Goal: Task Accomplishment & Management: Manage account settings

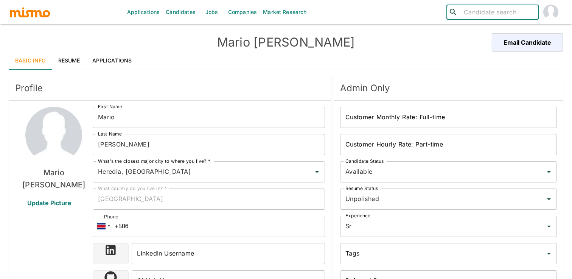
click at [488, 13] on input "search" at bounding box center [497, 12] width 74 height 11
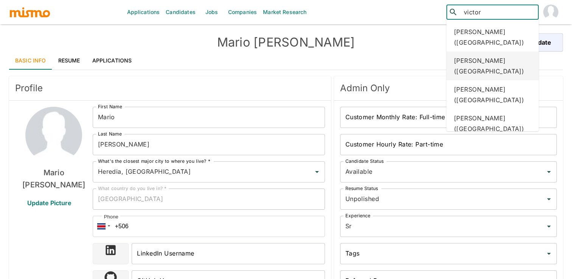
type input "[PERSON_NAME]"
click at [493, 65] on div "[PERSON_NAME] ([GEOGRAPHIC_DATA])" at bounding box center [492, 65] width 92 height 29
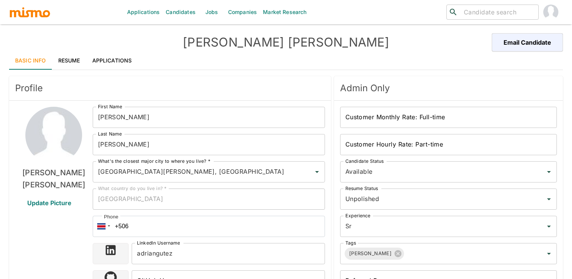
click at [128, 57] on link "Applications" at bounding box center [112, 60] width 52 height 18
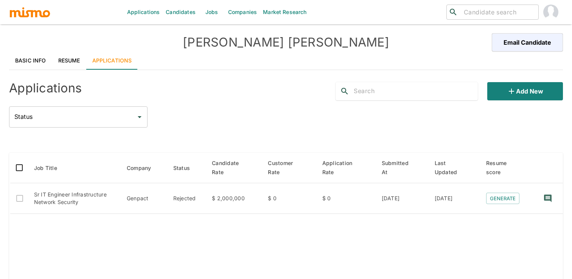
click at [84, 57] on link "Resume" at bounding box center [69, 60] width 34 height 18
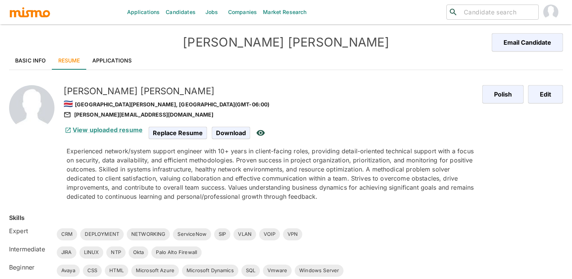
click at [40, 65] on link "Basic Info" at bounding box center [30, 60] width 43 height 18
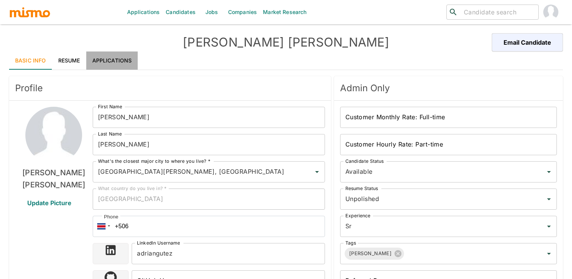
click at [130, 56] on link "Applications" at bounding box center [112, 60] width 52 height 18
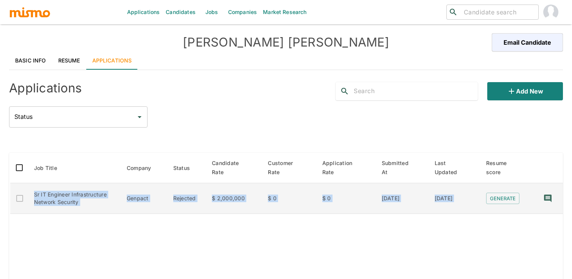
drag, startPoint x: 91, startPoint y: 217, endPoint x: 35, endPoint y: 192, distance: 61.6
copy tr "Sr IT Engineer Infrastructure Network Security Genpact Rejected $ 2,000,000 $ 0…"
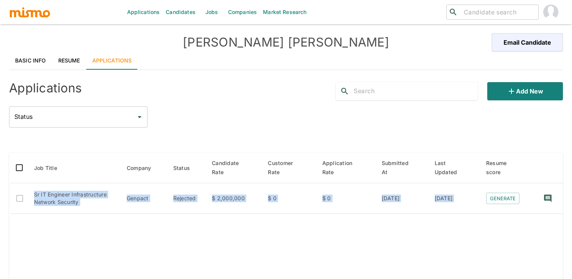
click at [389, 43] on h4 "Victor Gutierrez" at bounding box center [285, 42] width 277 height 15
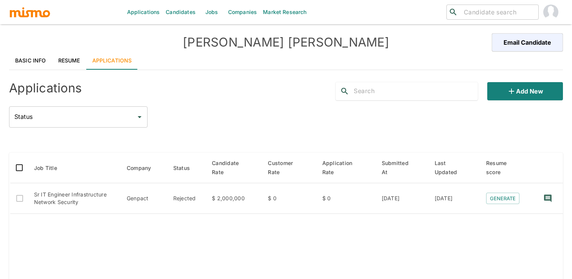
click at [37, 58] on link "Basic Info" at bounding box center [30, 60] width 43 height 18
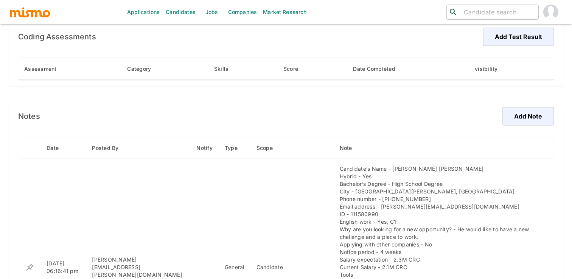
scroll to position [462, 0]
click at [538, 121] on button "Add Note" at bounding box center [527, 117] width 54 height 18
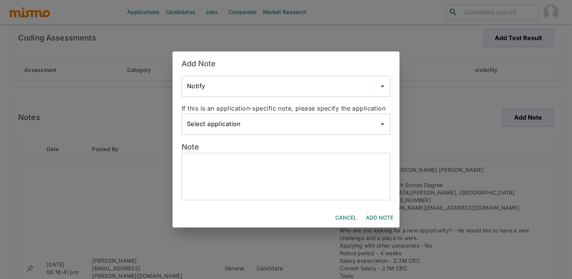
click at [295, 125] on input "Select application" at bounding box center [280, 124] width 191 height 14
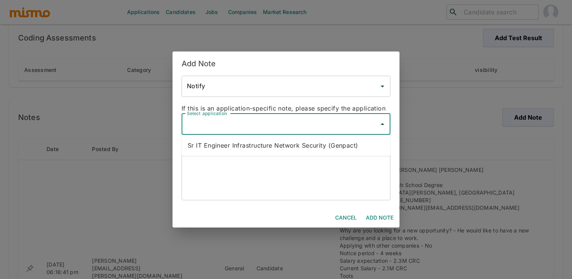
click at [255, 189] on textarea at bounding box center [286, 176] width 198 height 35
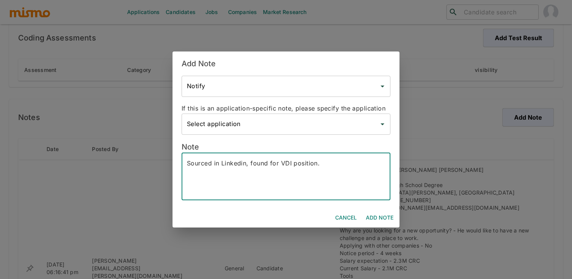
type textarea "Sourced in Linkedin, found for VDI position."
click at [383, 214] on button "Add Note" at bounding box center [379, 218] width 34 height 14
